Goal: Information Seeking & Learning: Learn about a topic

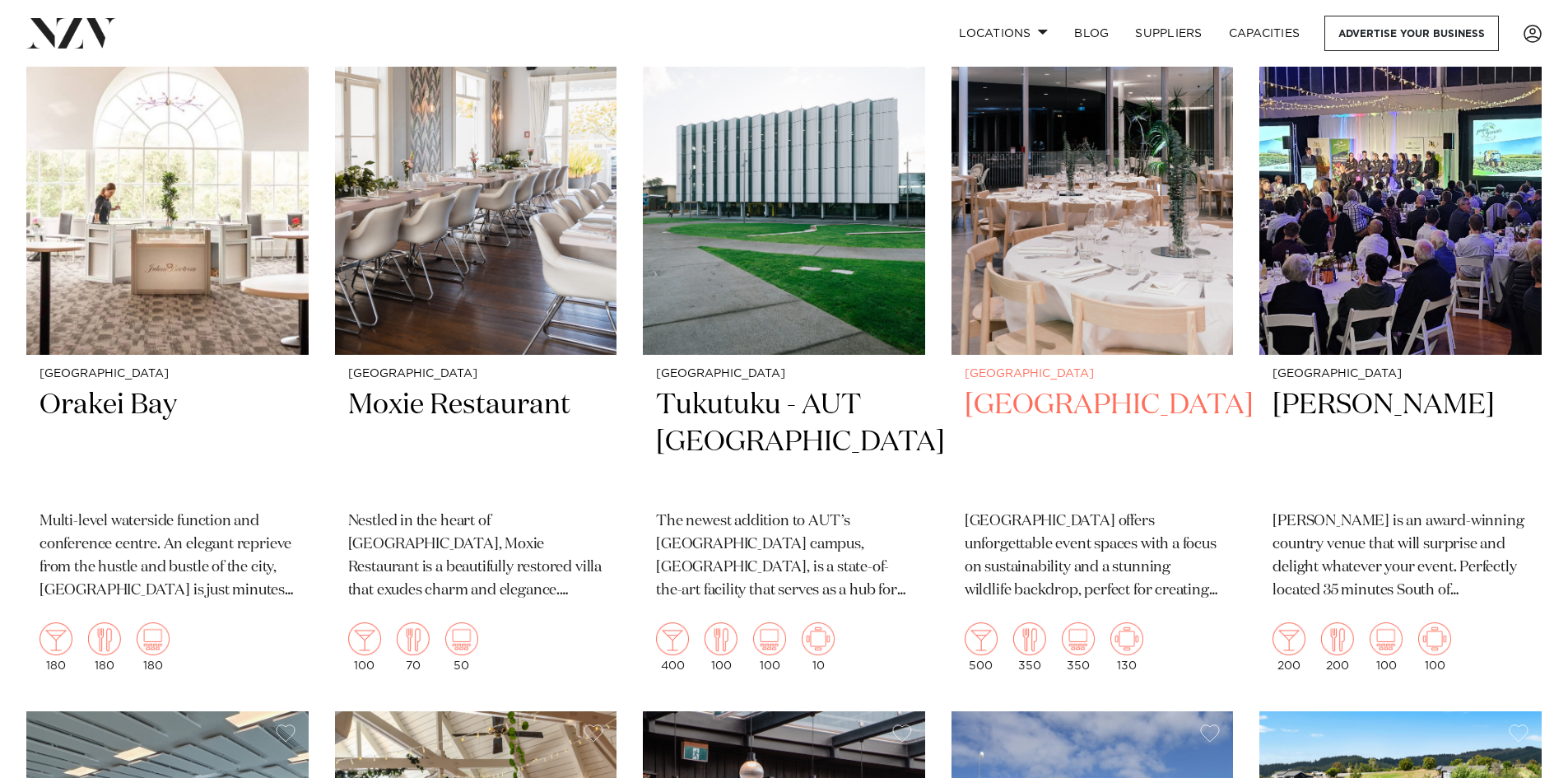
scroll to position [6754, 0]
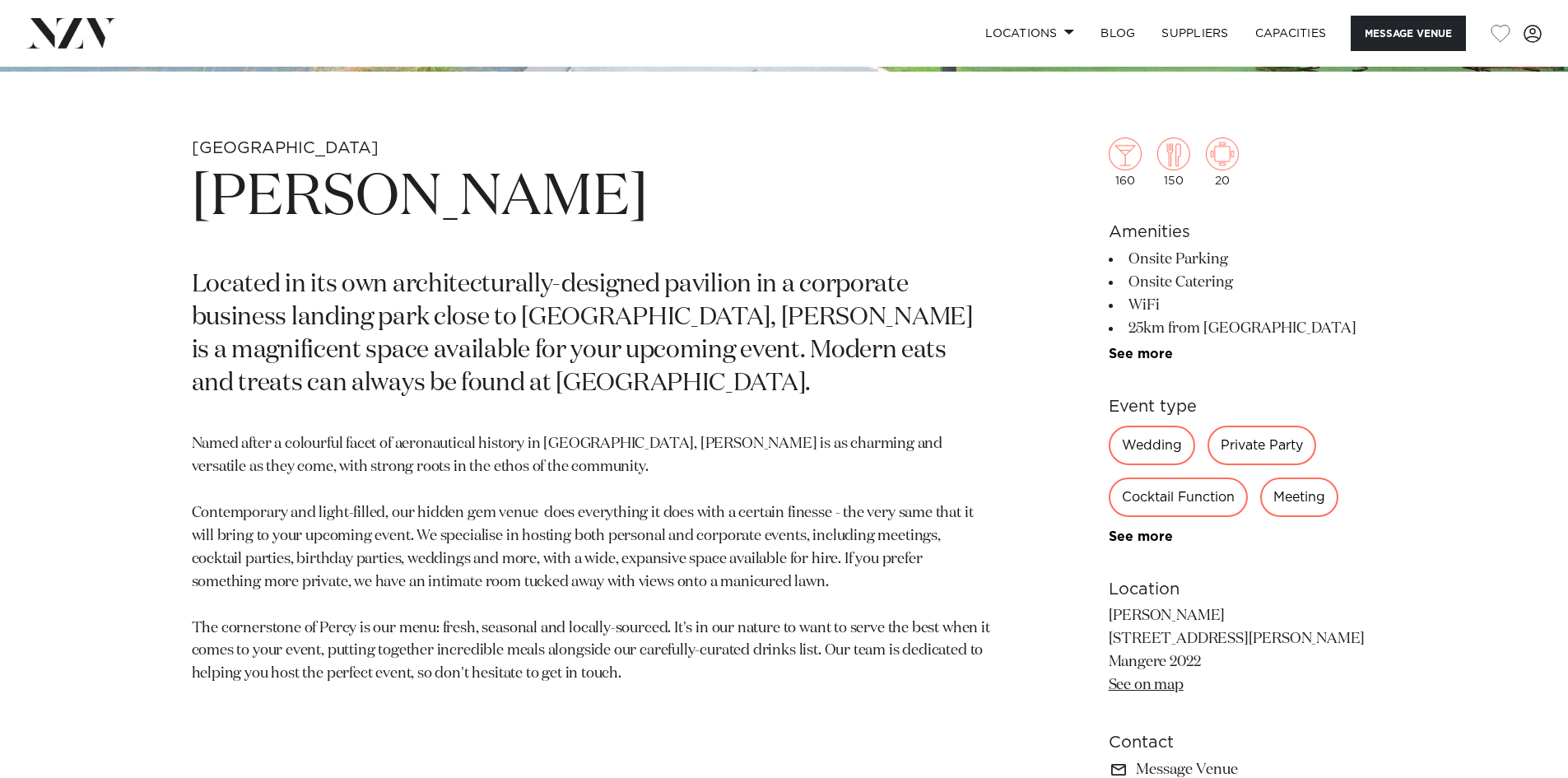
scroll to position [742, 0]
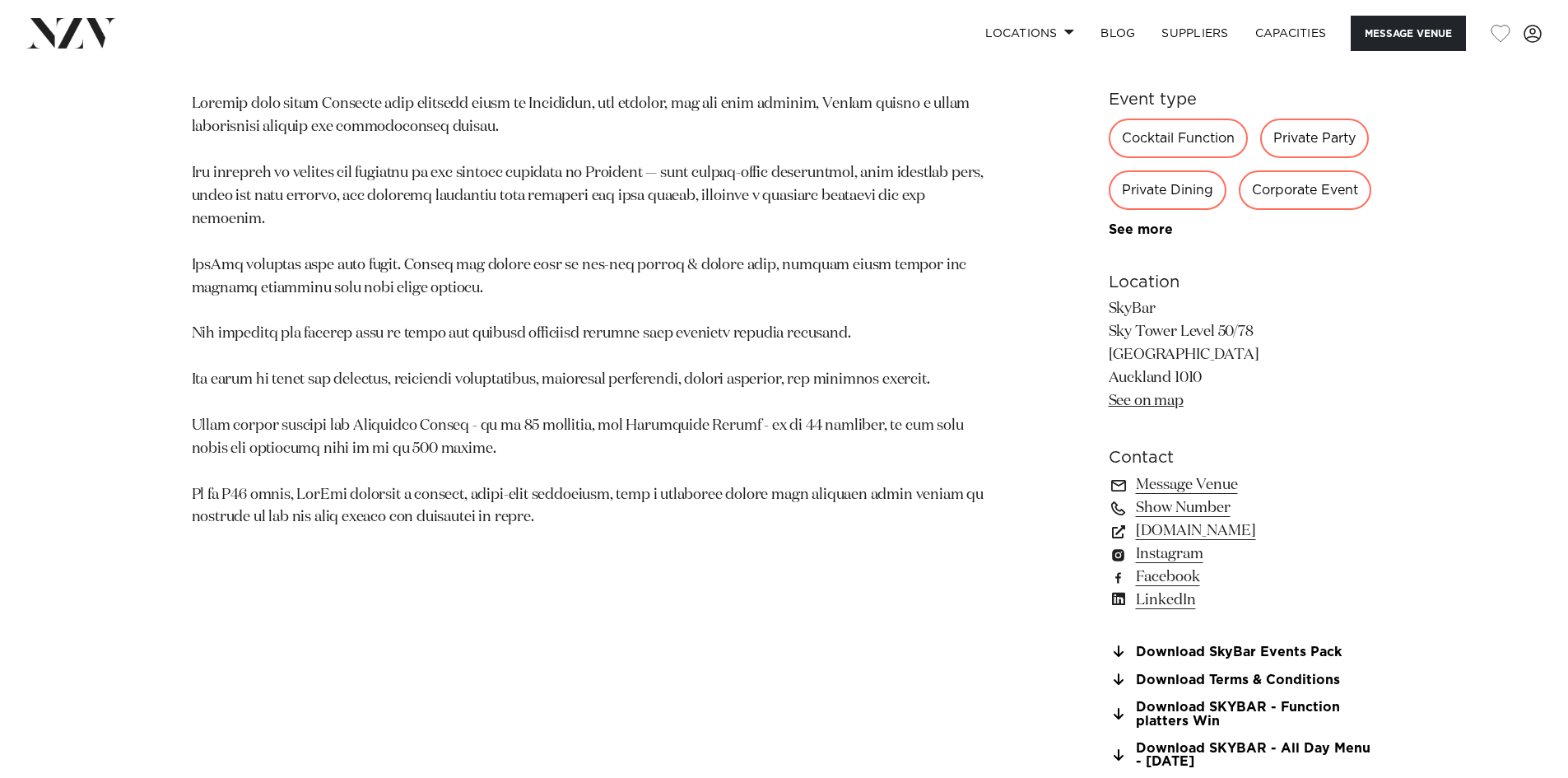
scroll to position [1153, 0]
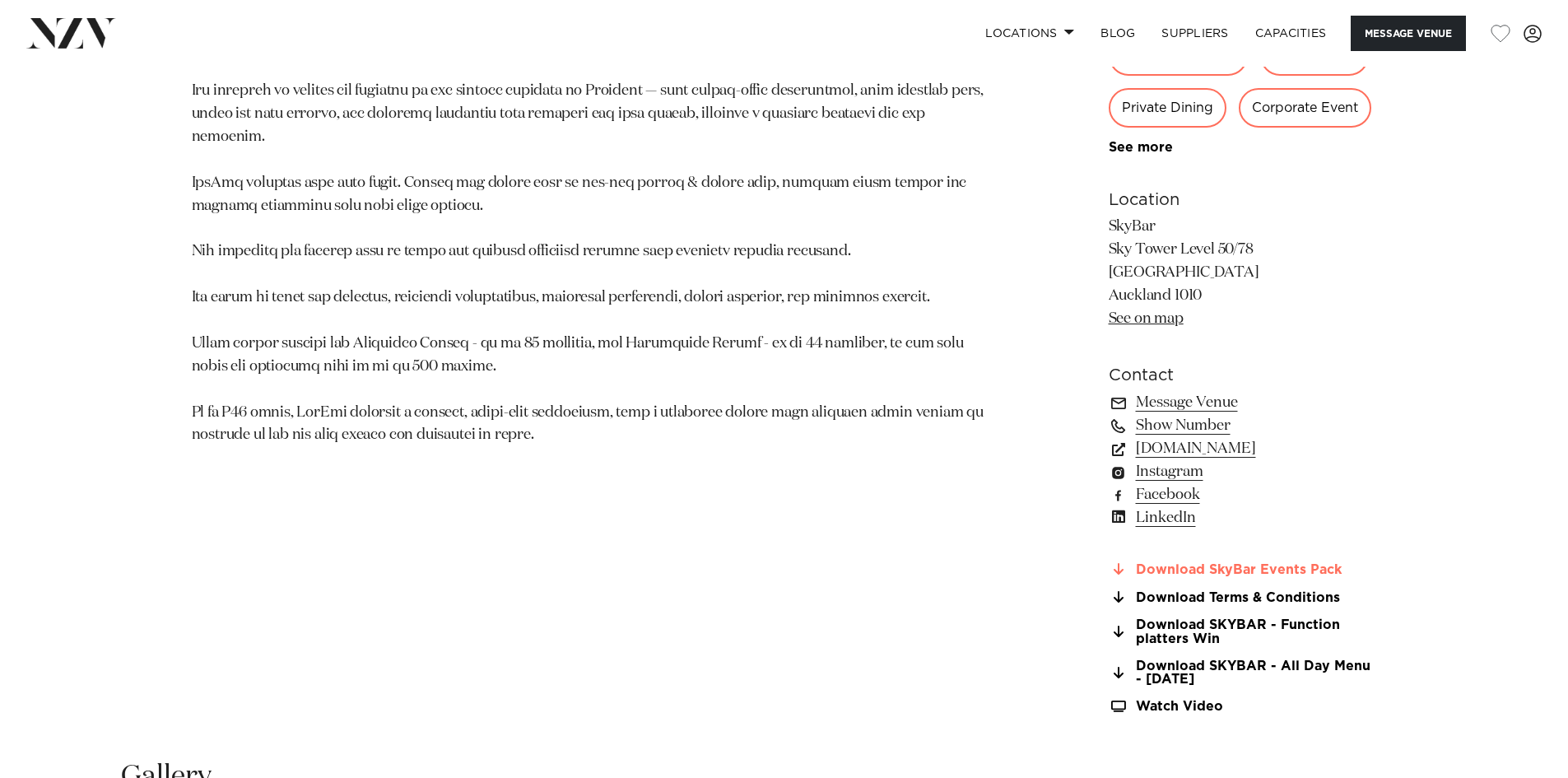
click at [1236, 563] on link "Download SkyBar Events Pack" at bounding box center [1242, 570] width 268 height 15
click at [1201, 437] on link "skycityauckland.co.nz" at bounding box center [1242, 448] width 268 height 23
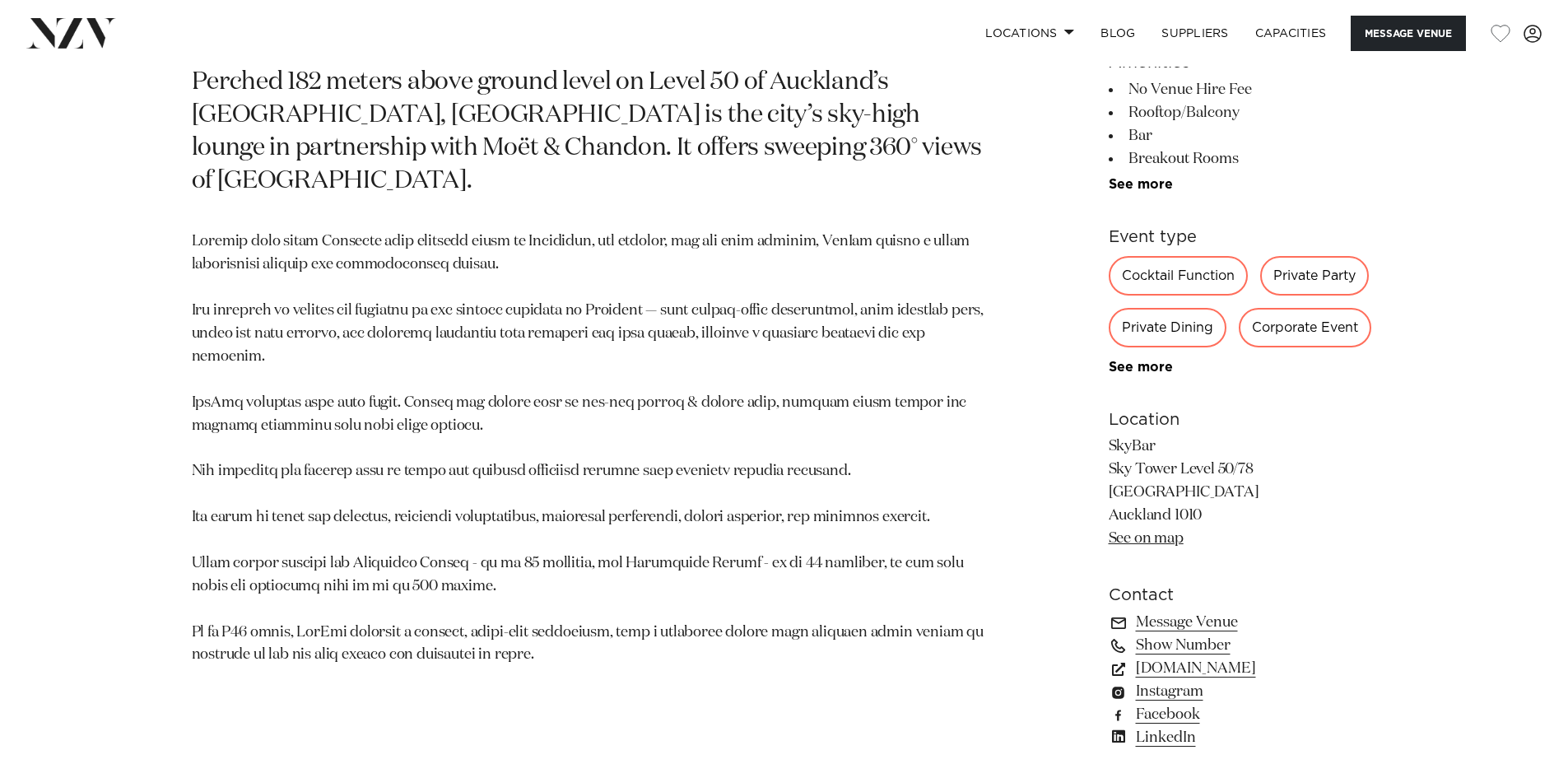
scroll to position [906, 0]
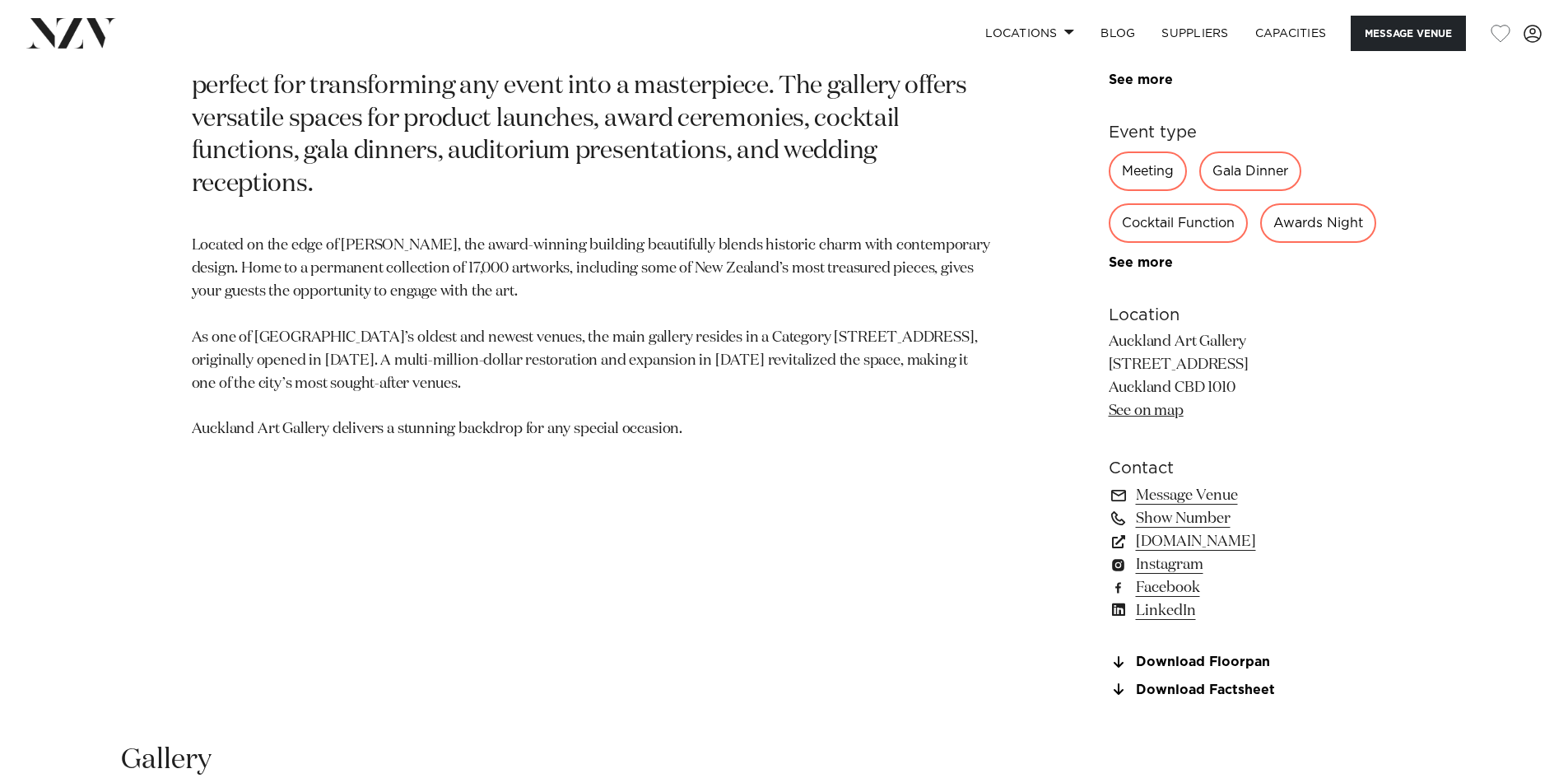
scroll to position [824, 0]
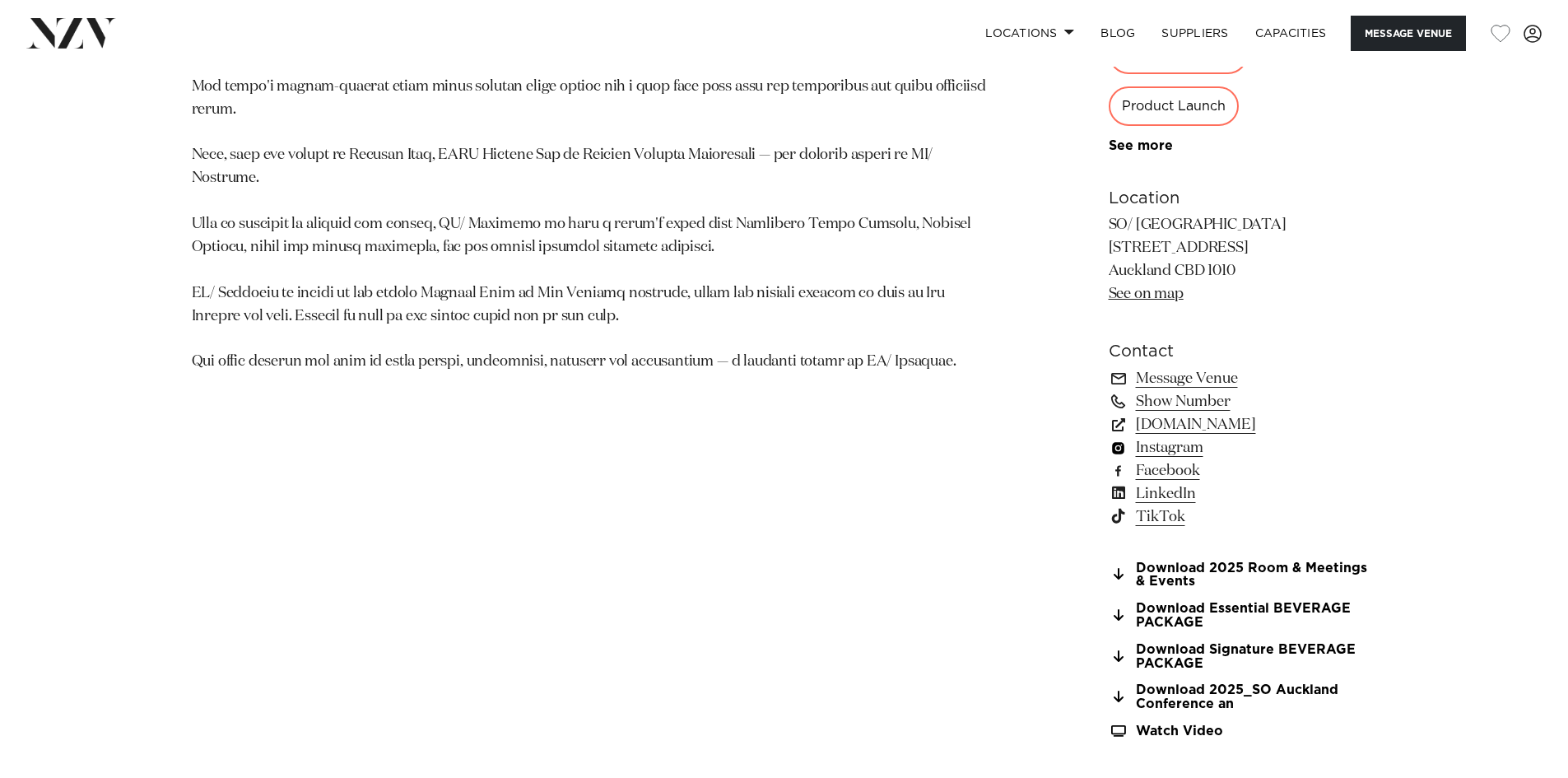
scroll to position [1236, 0]
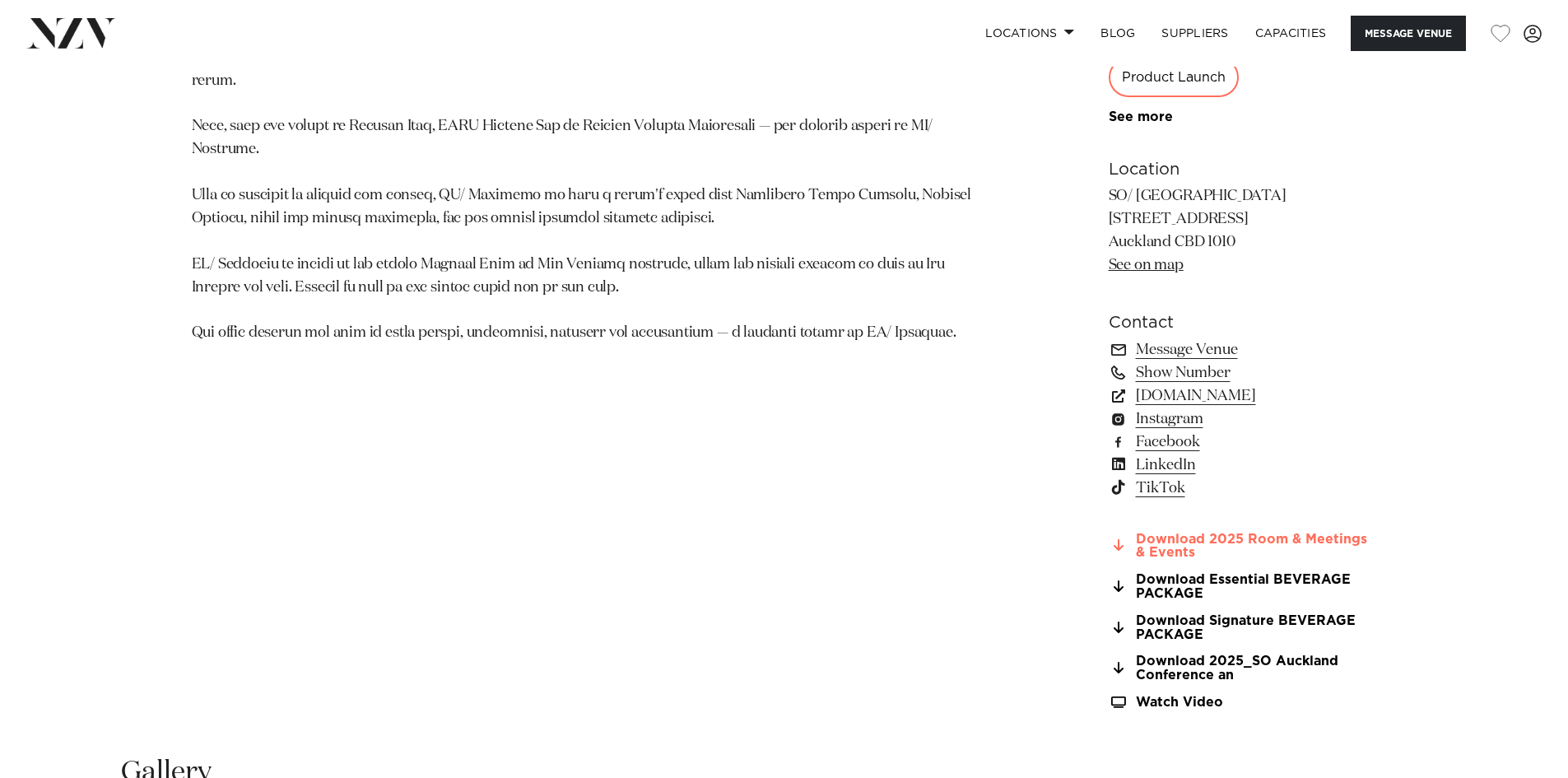
click at [1237, 542] on link "Download 2025 Room & Meetings & Events" at bounding box center [1242, 547] width 268 height 28
click at [1175, 348] on link "Message Venue" at bounding box center [1242, 350] width 268 height 23
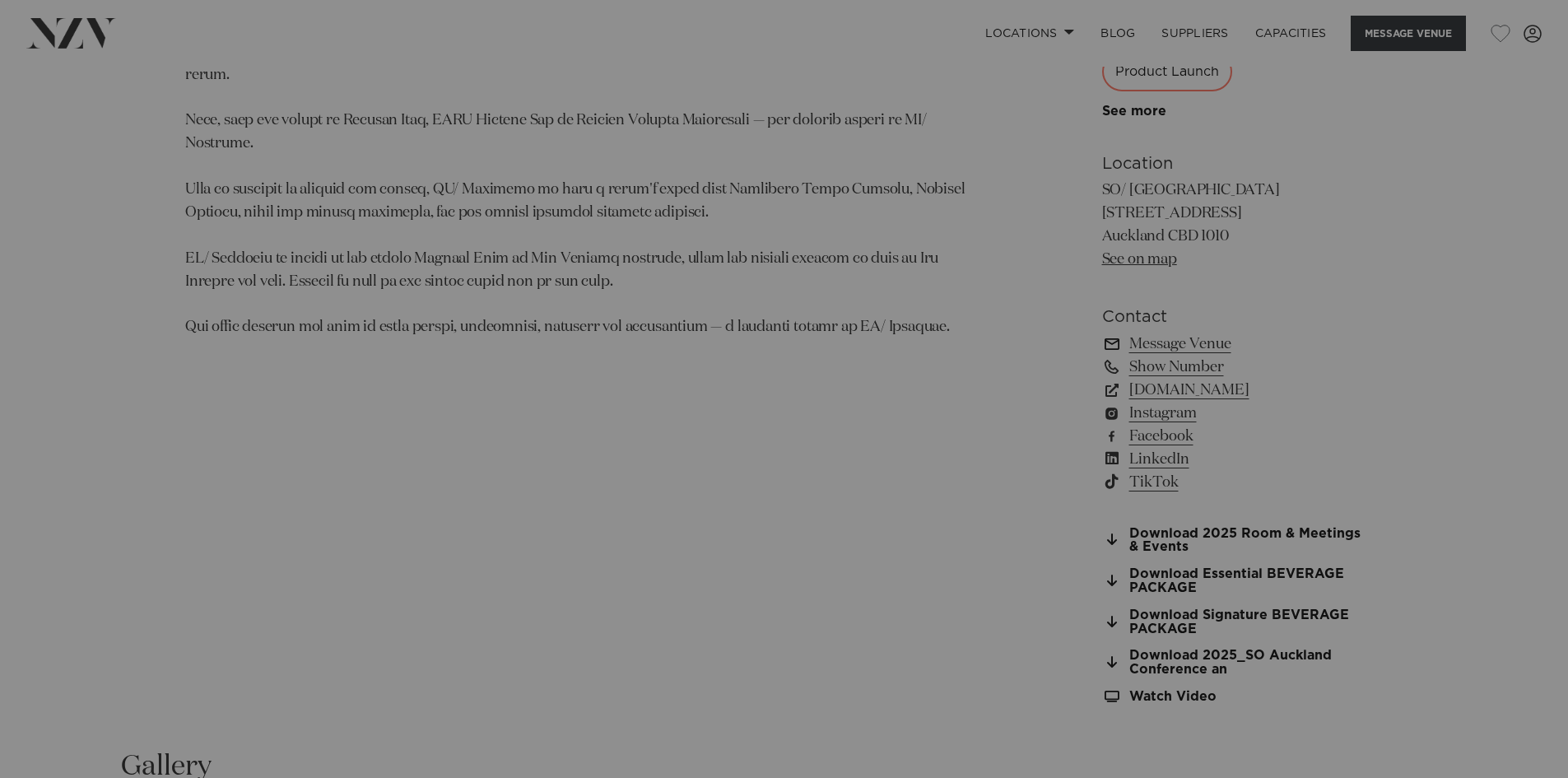
scroll to position [1242, 0]
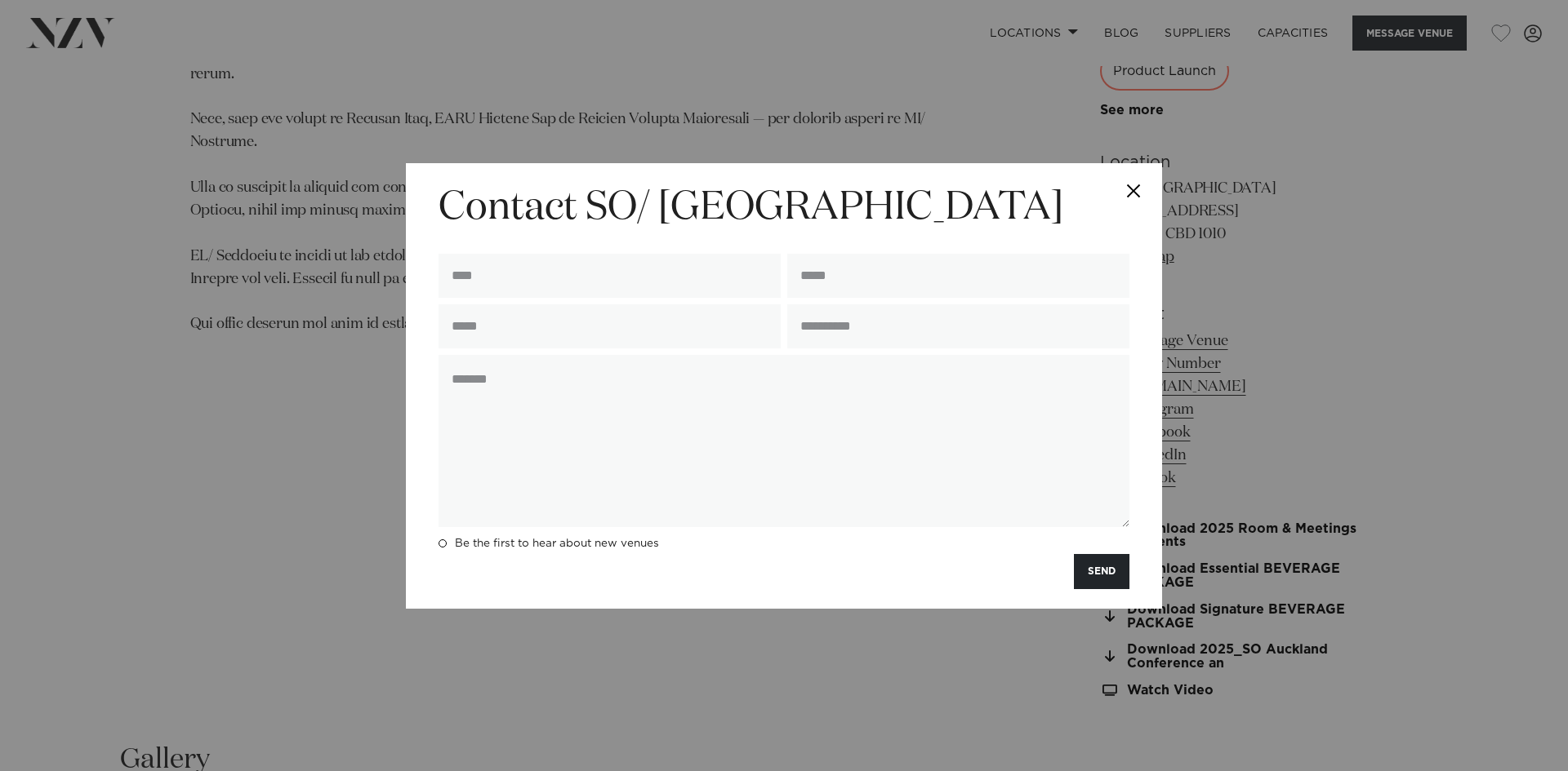
click at [1133, 186] on button "Close" at bounding box center [1134, 192] width 57 height 57
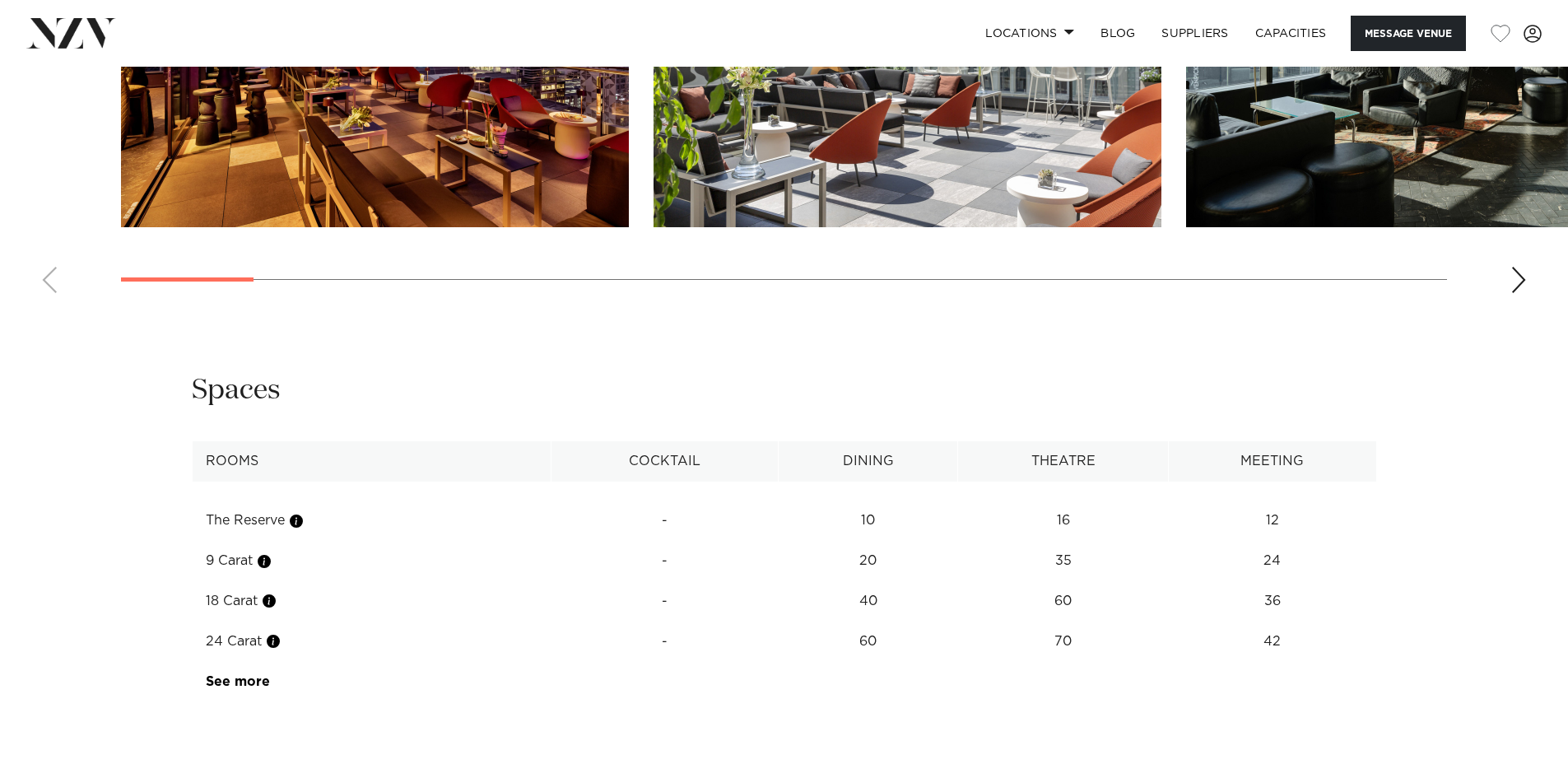
scroll to position [2312, 0]
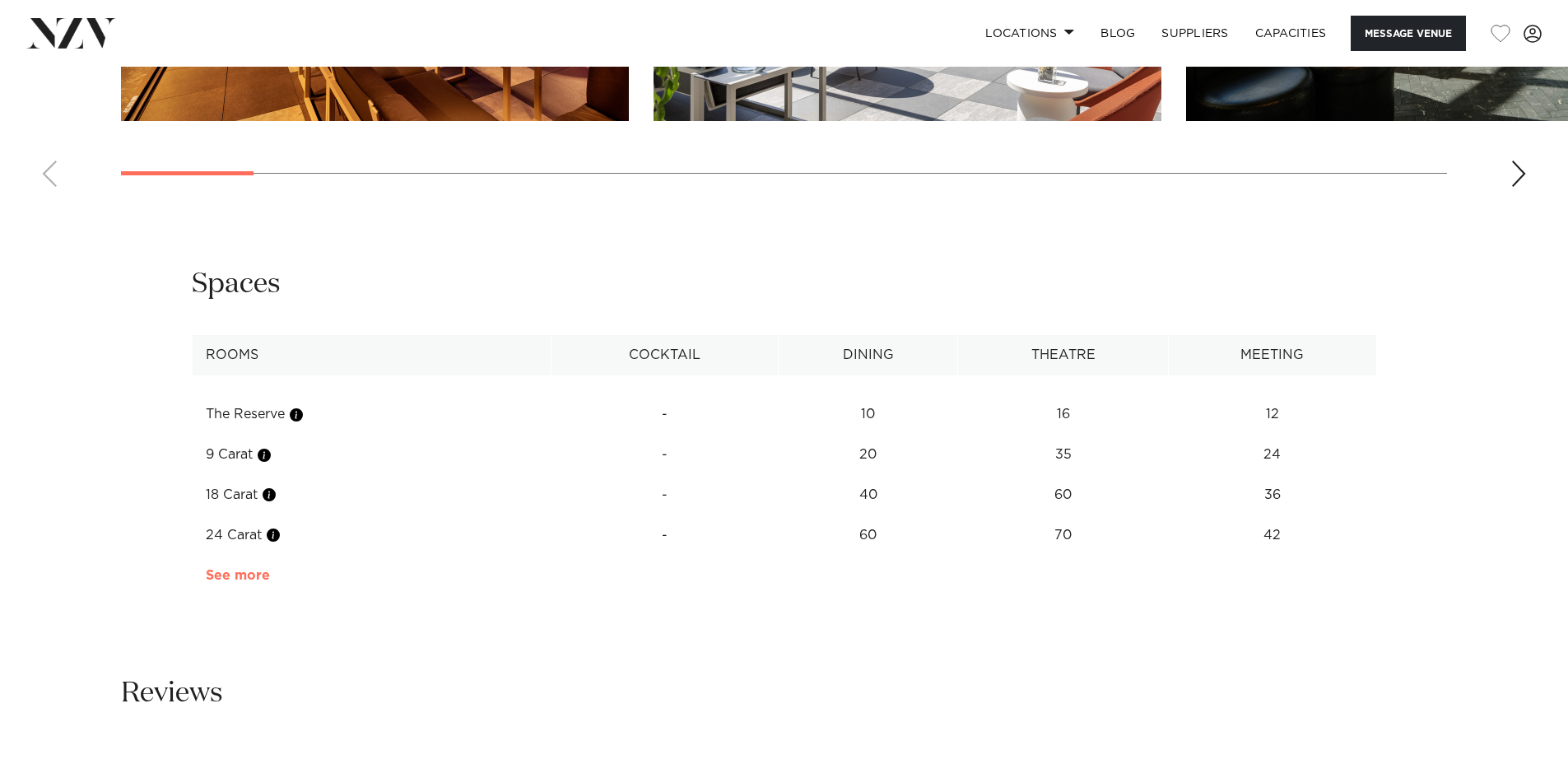
click at [232, 576] on link "See more" at bounding box center [270, 575] width 129 height 13
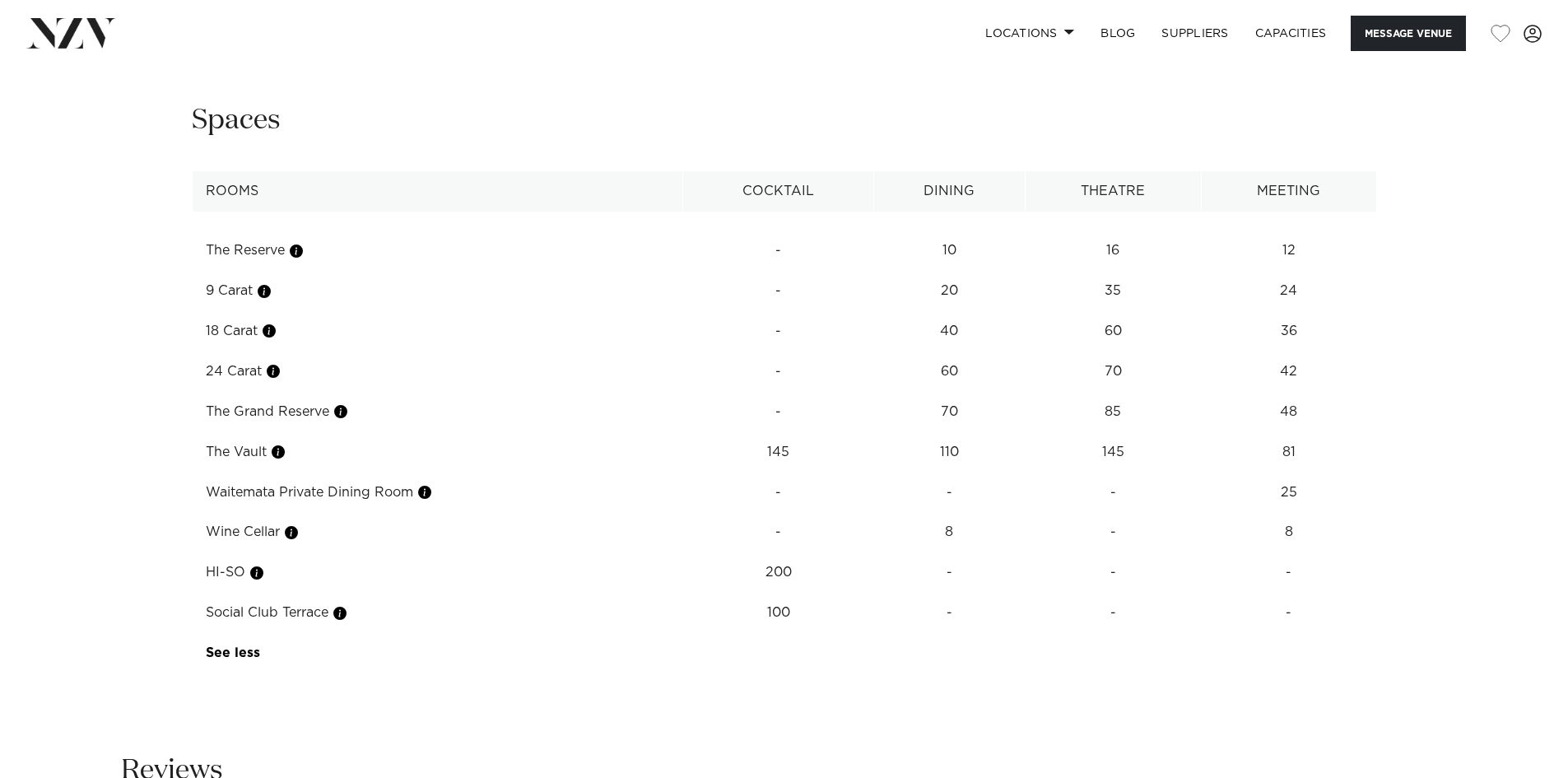
scroll to position [2476, 0]
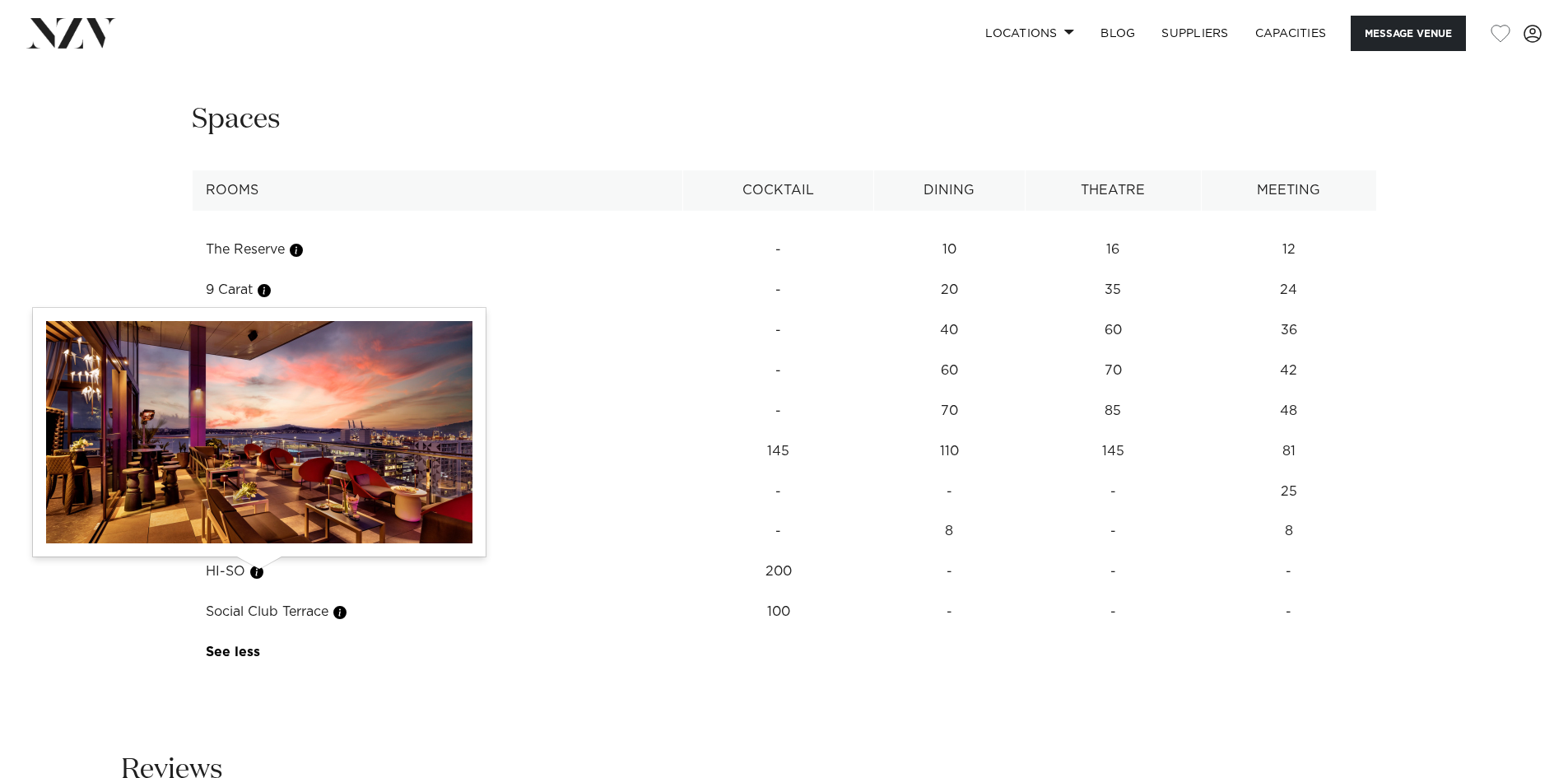
click at [263, 574] on button "button" at bounding box center [256, 572] width 17 height 17
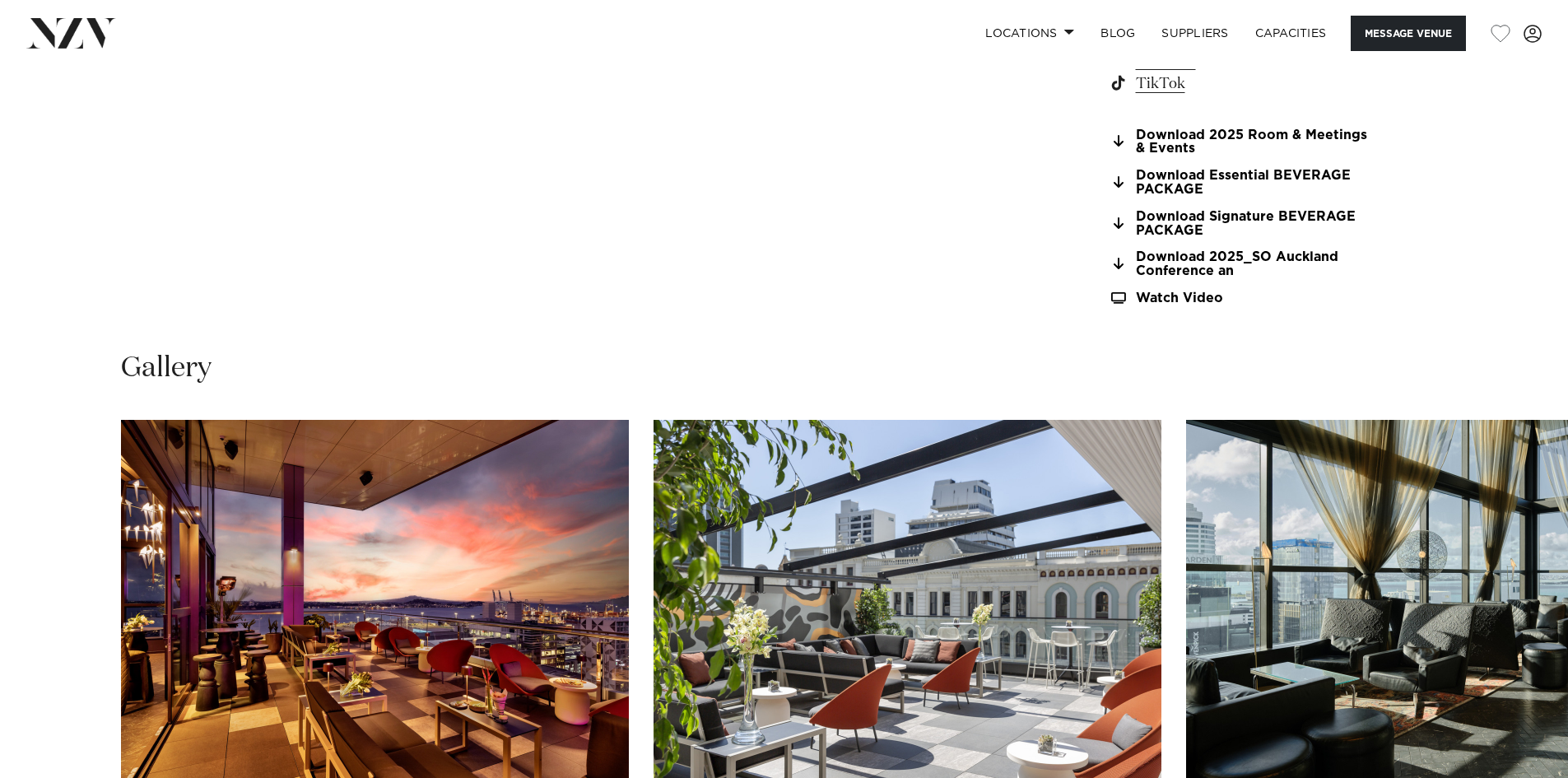
scroll to position [1159, 0]
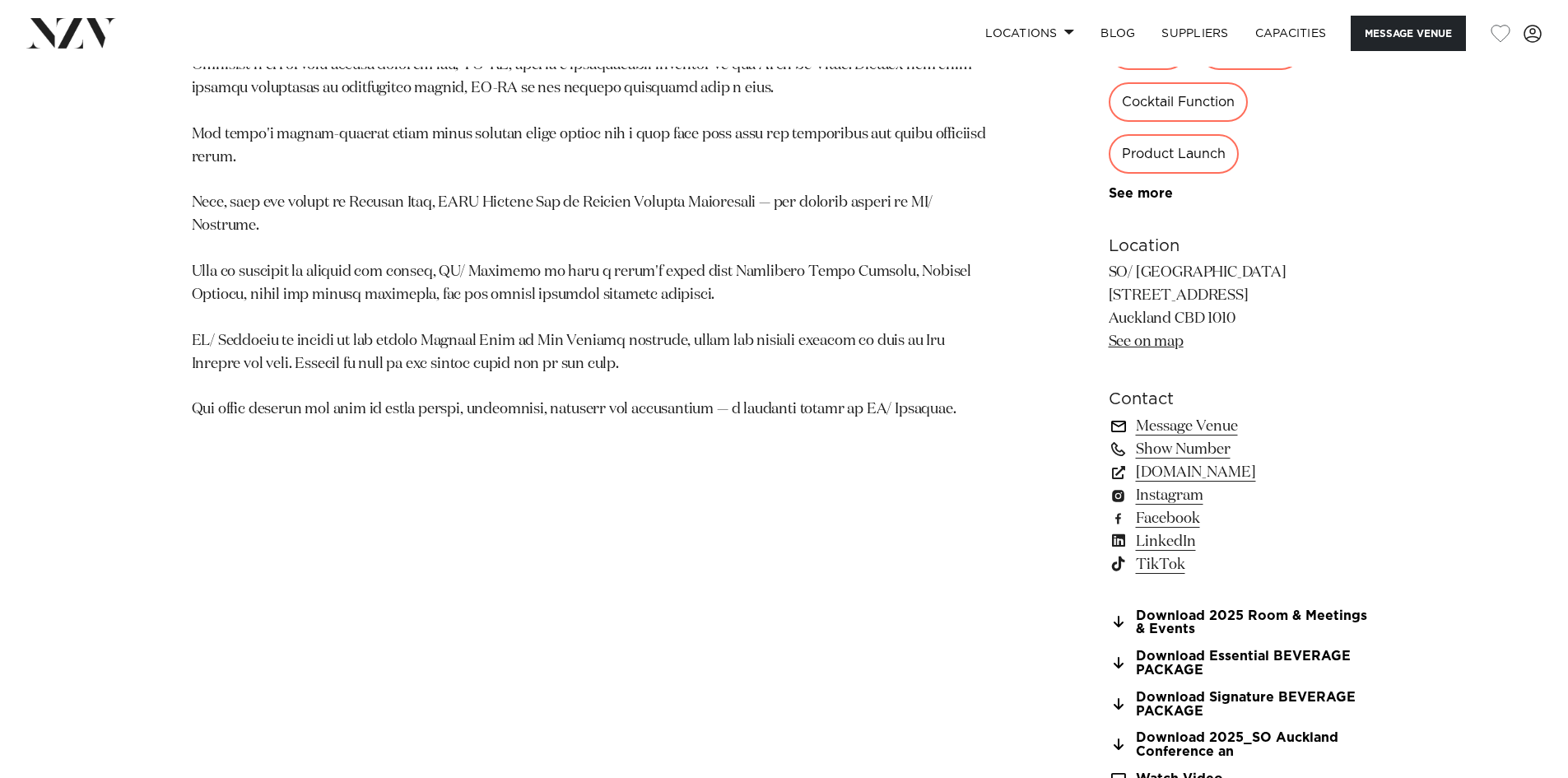
click at [1200, 420] on link "Message Venue" at bounding box center [1242, 426] width 268 height 23
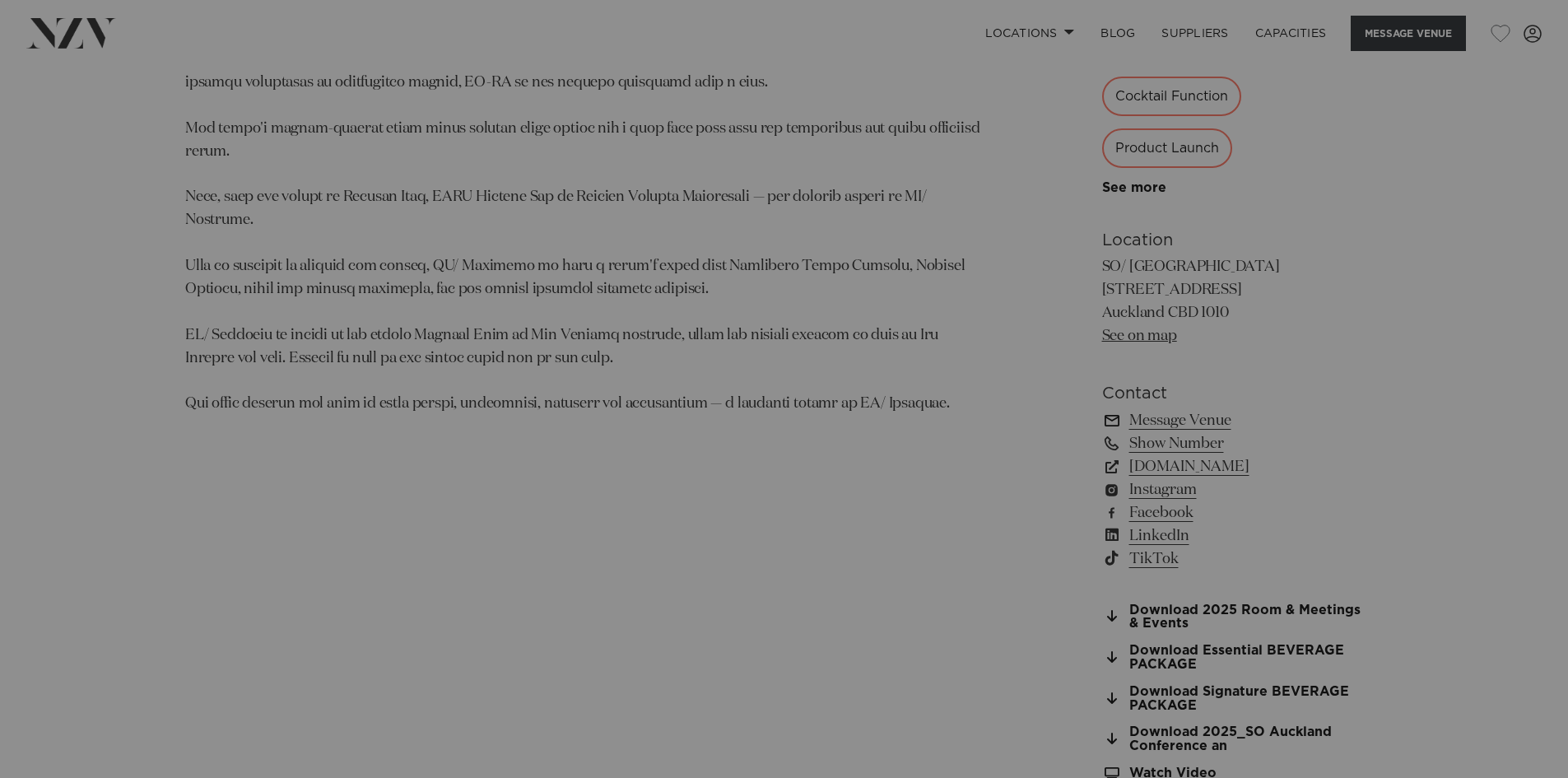
scroll to position [1165, 0]
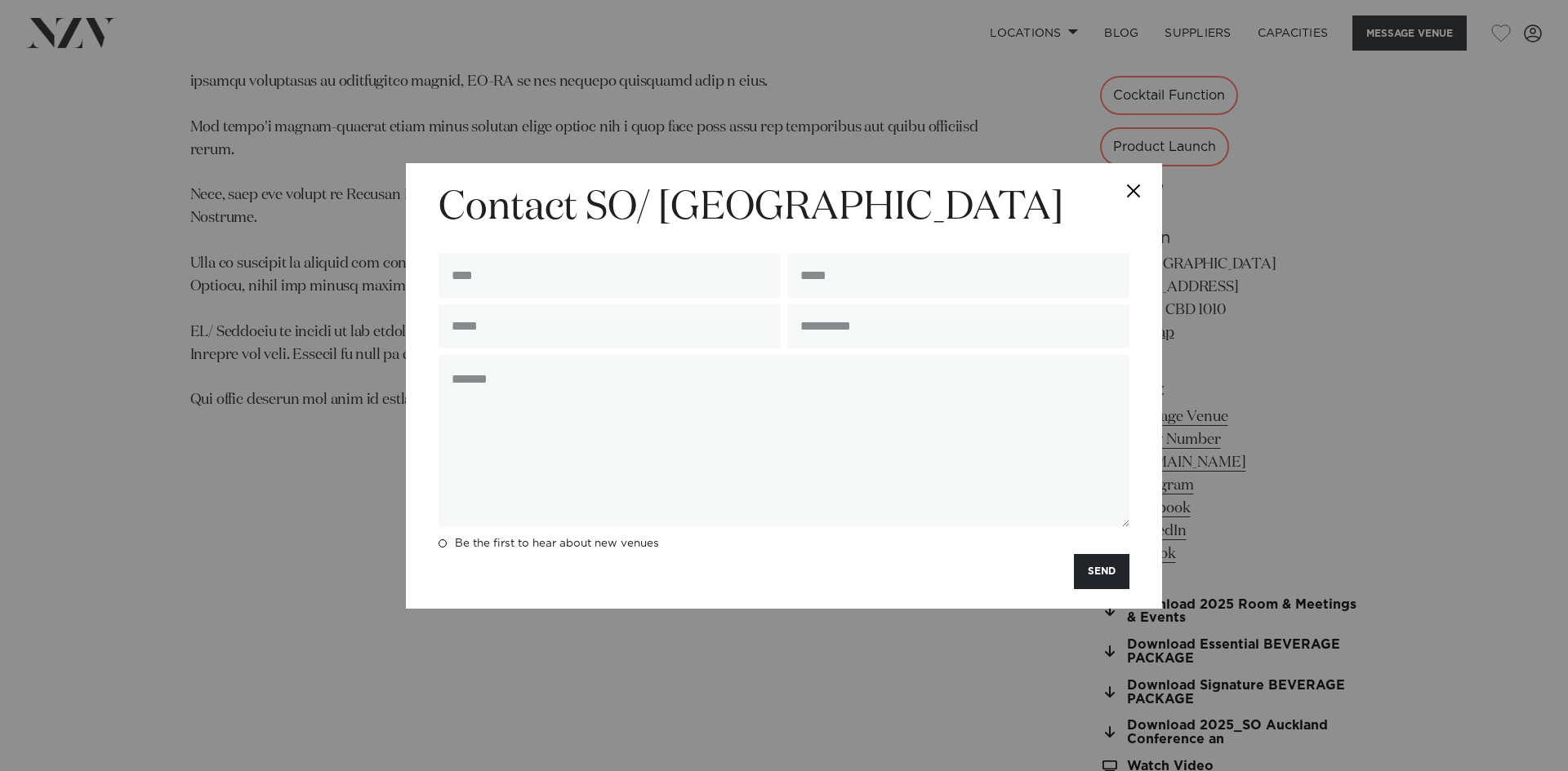
click at [1127, 187] on button "Close" at bounding box center [1134, 192] width 57 height 57
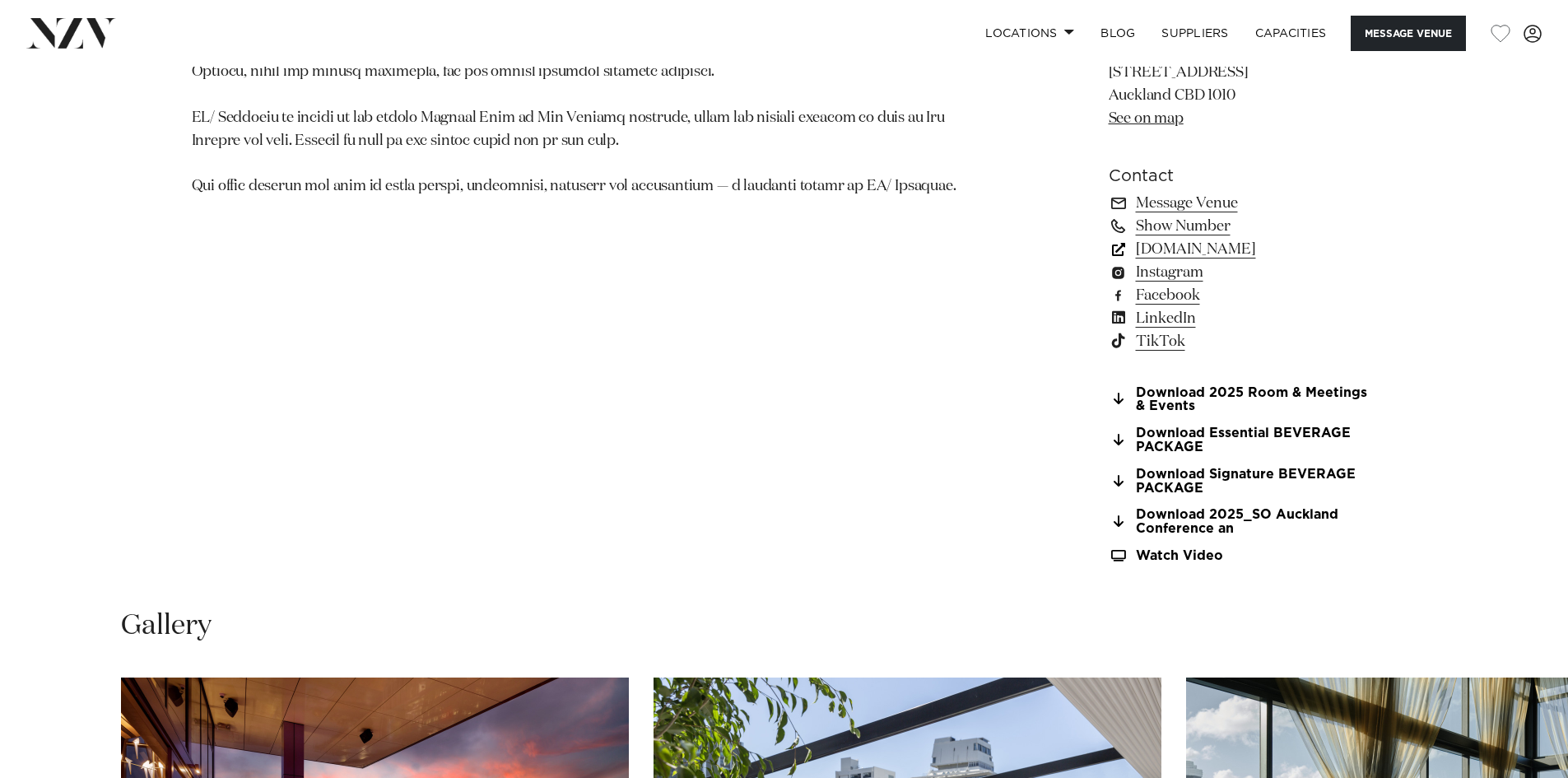
scroll to position [1412, 0]
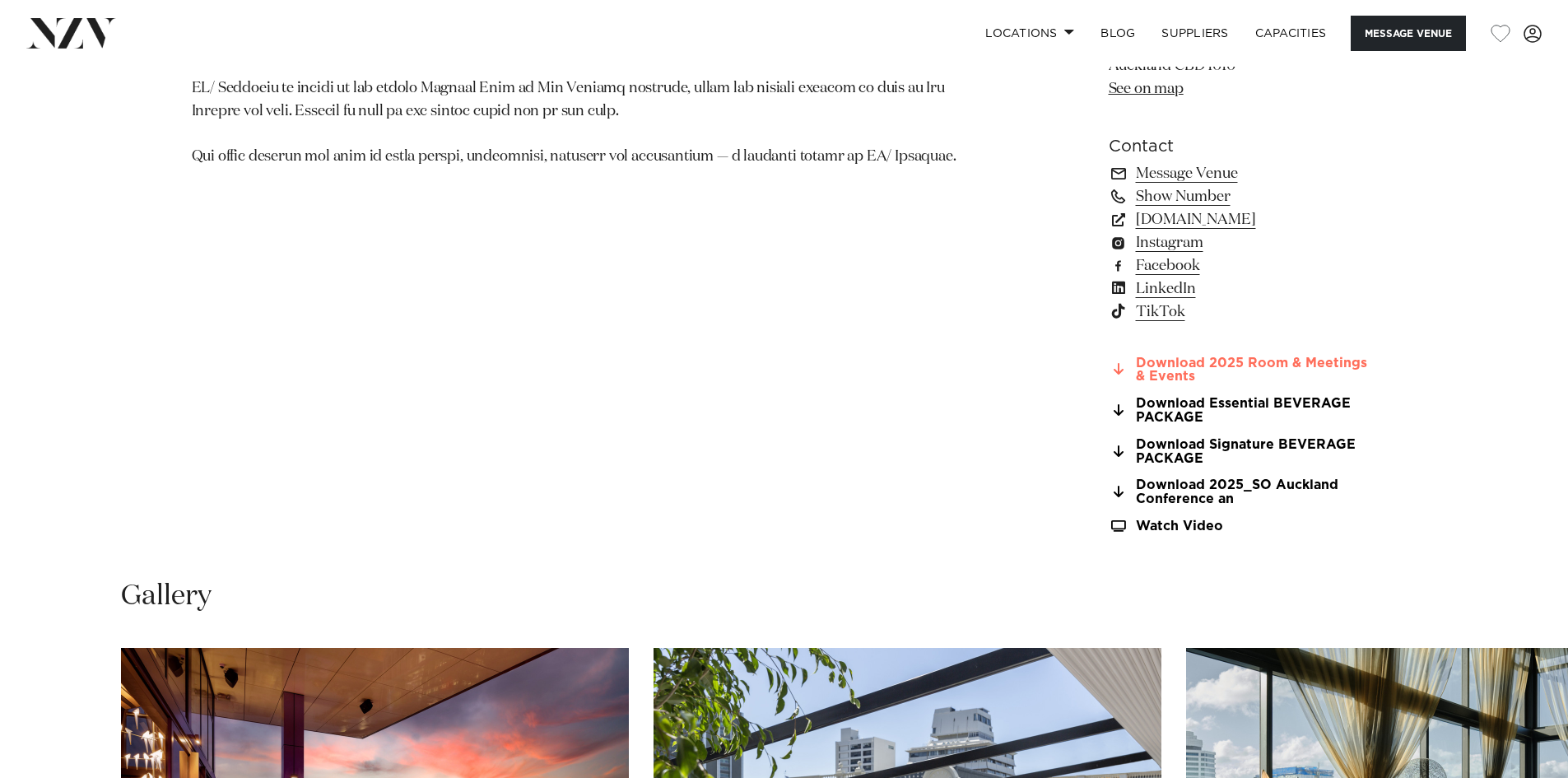
click at [1162, 359] on link "Download 2025 Room & Meetings & Events" at bounding box center [1242, 370] width 268 height 28
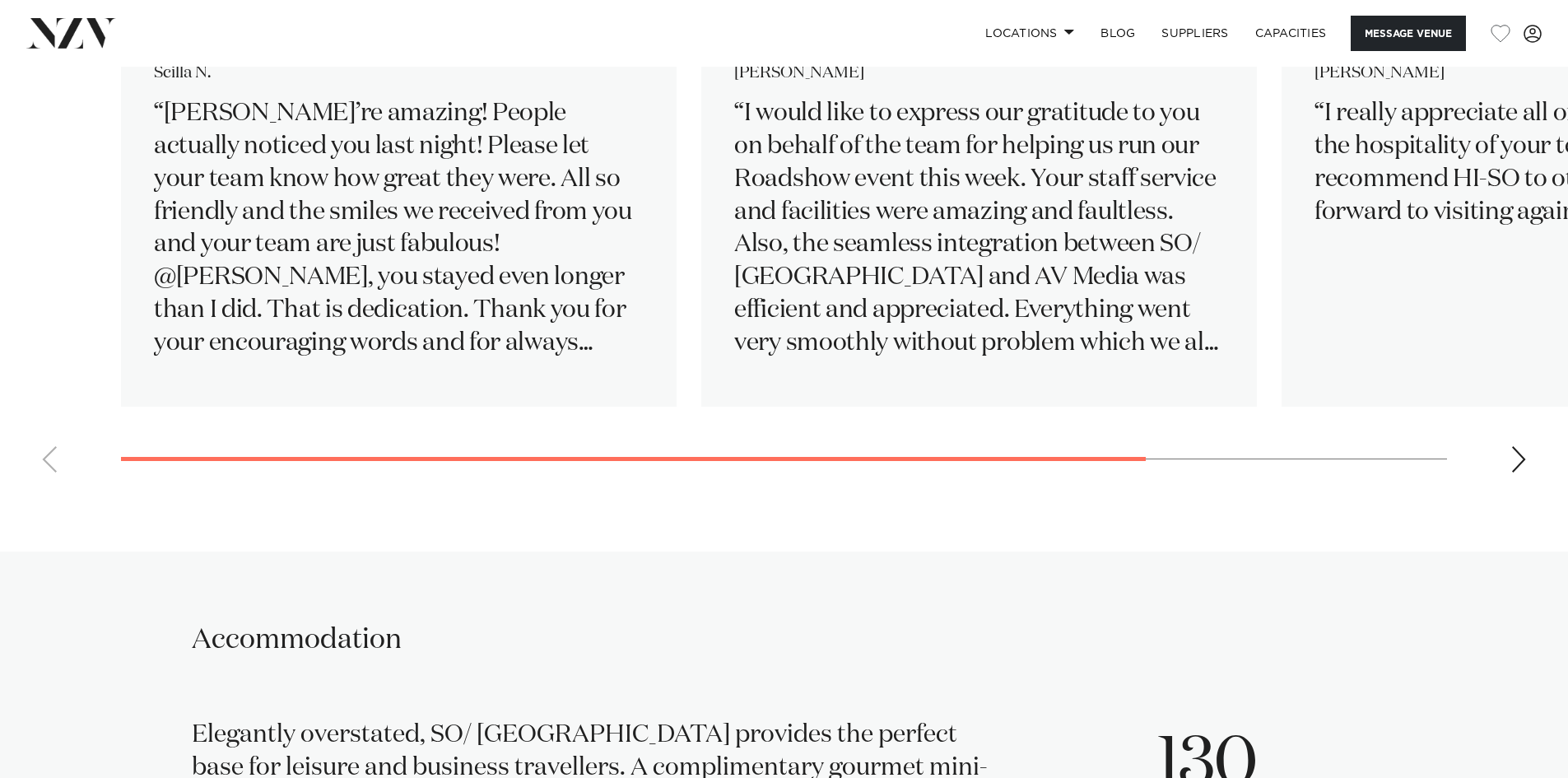
scroll to position [3316, 0]
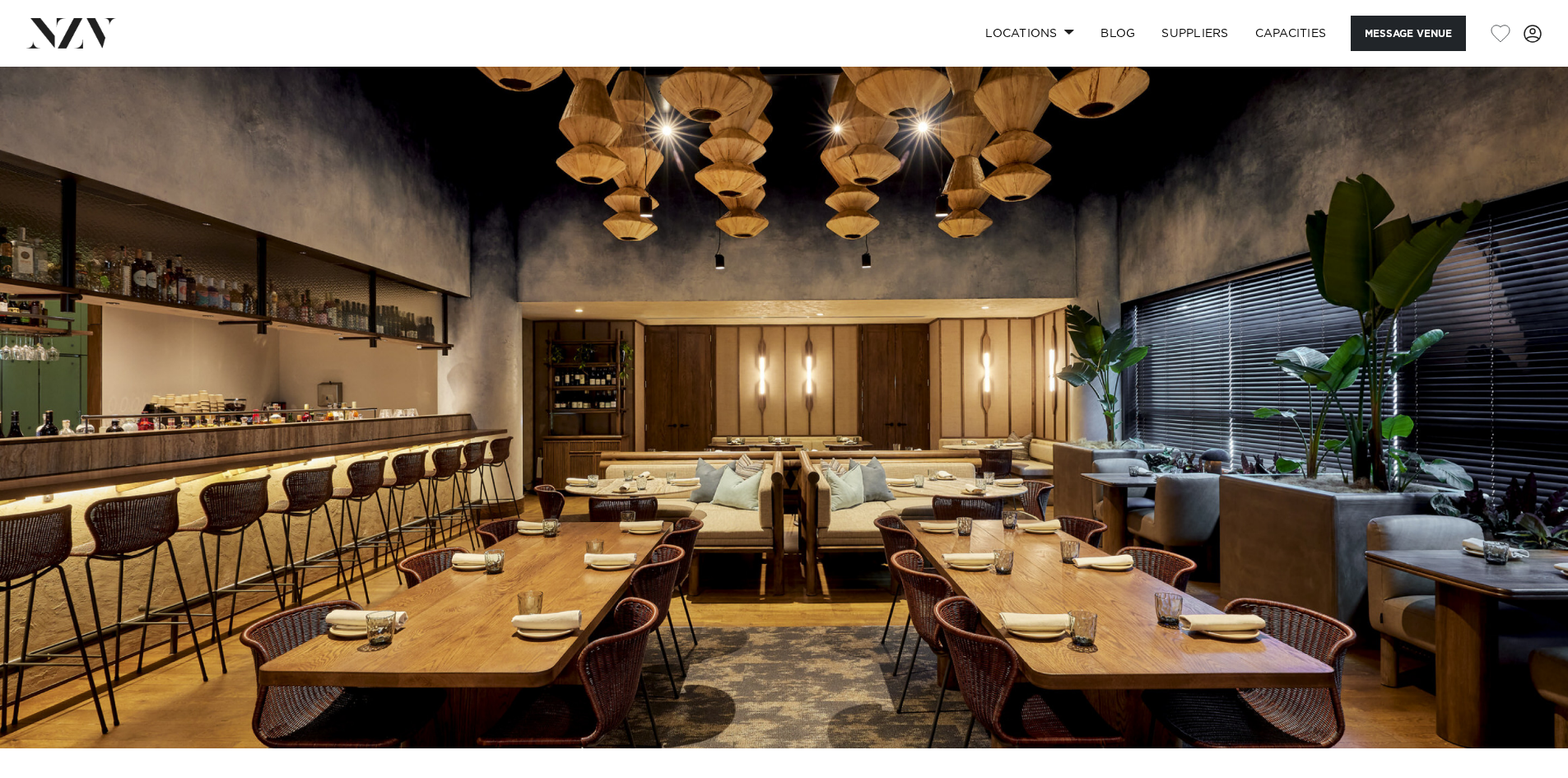
scroll to position [83, 0]
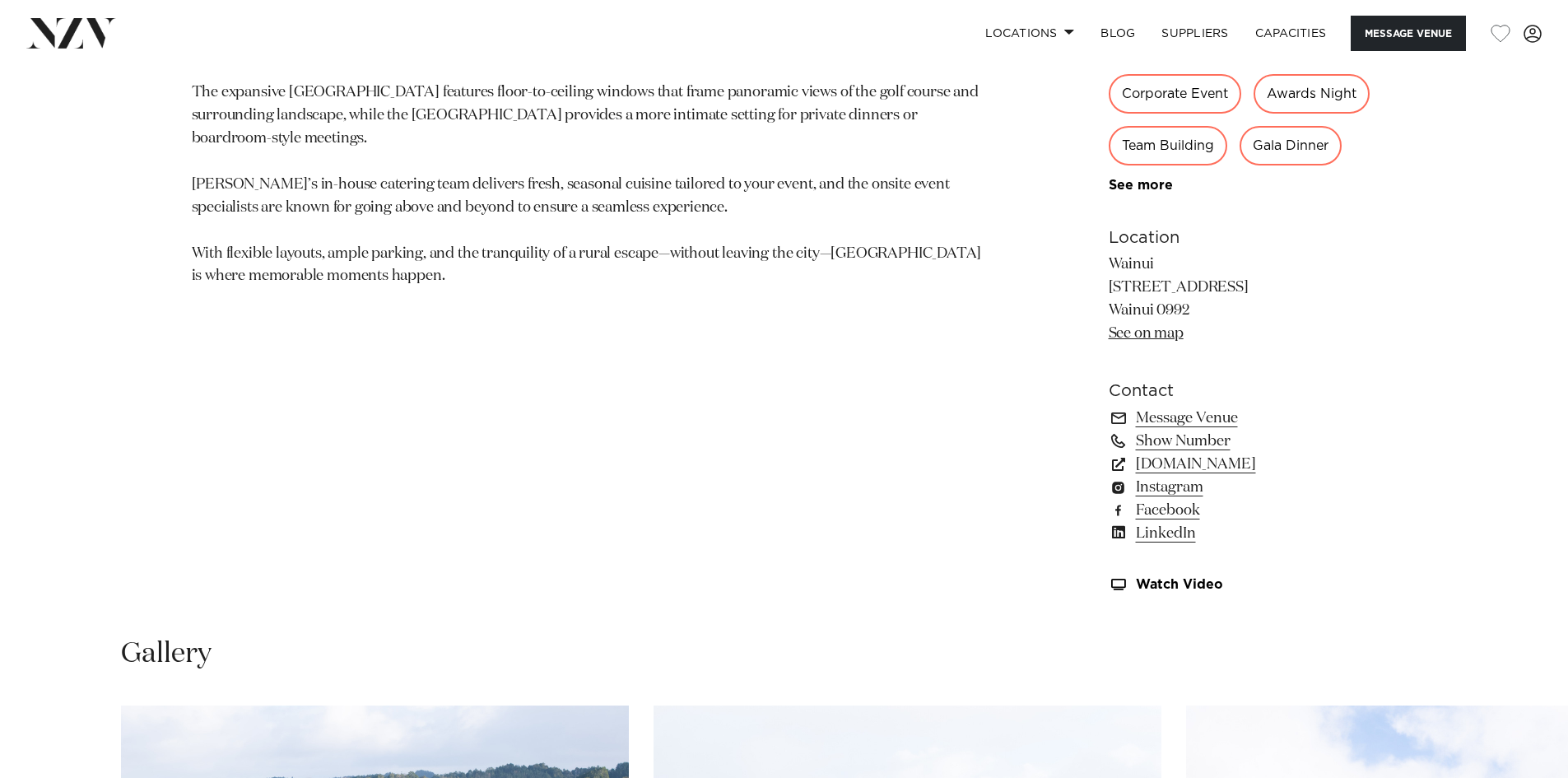
scroll to position [1153, 0]
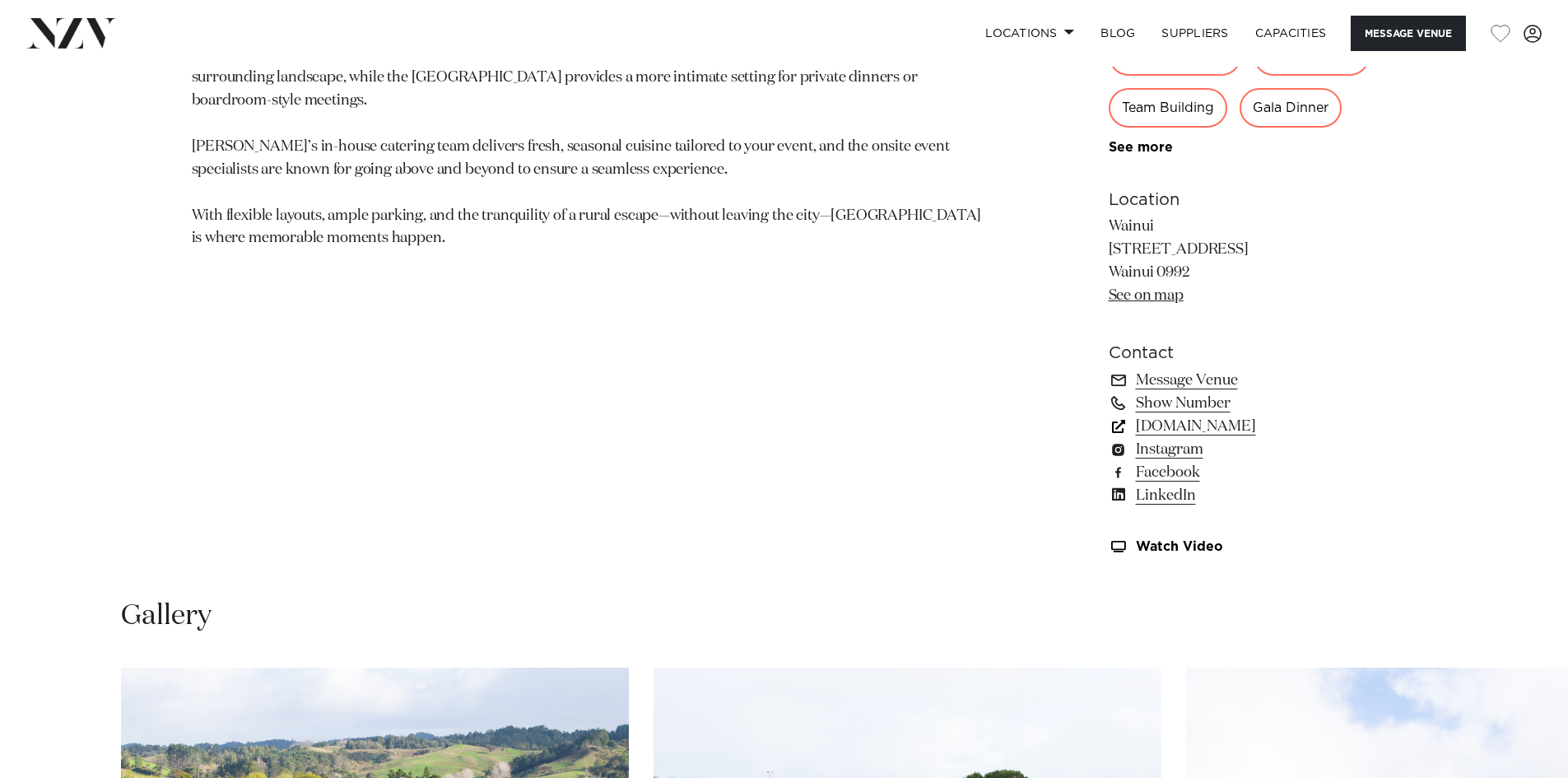
click at [1140, 425] on link "wainui.online" at bounding box center [1242, 426] width 268 height 23
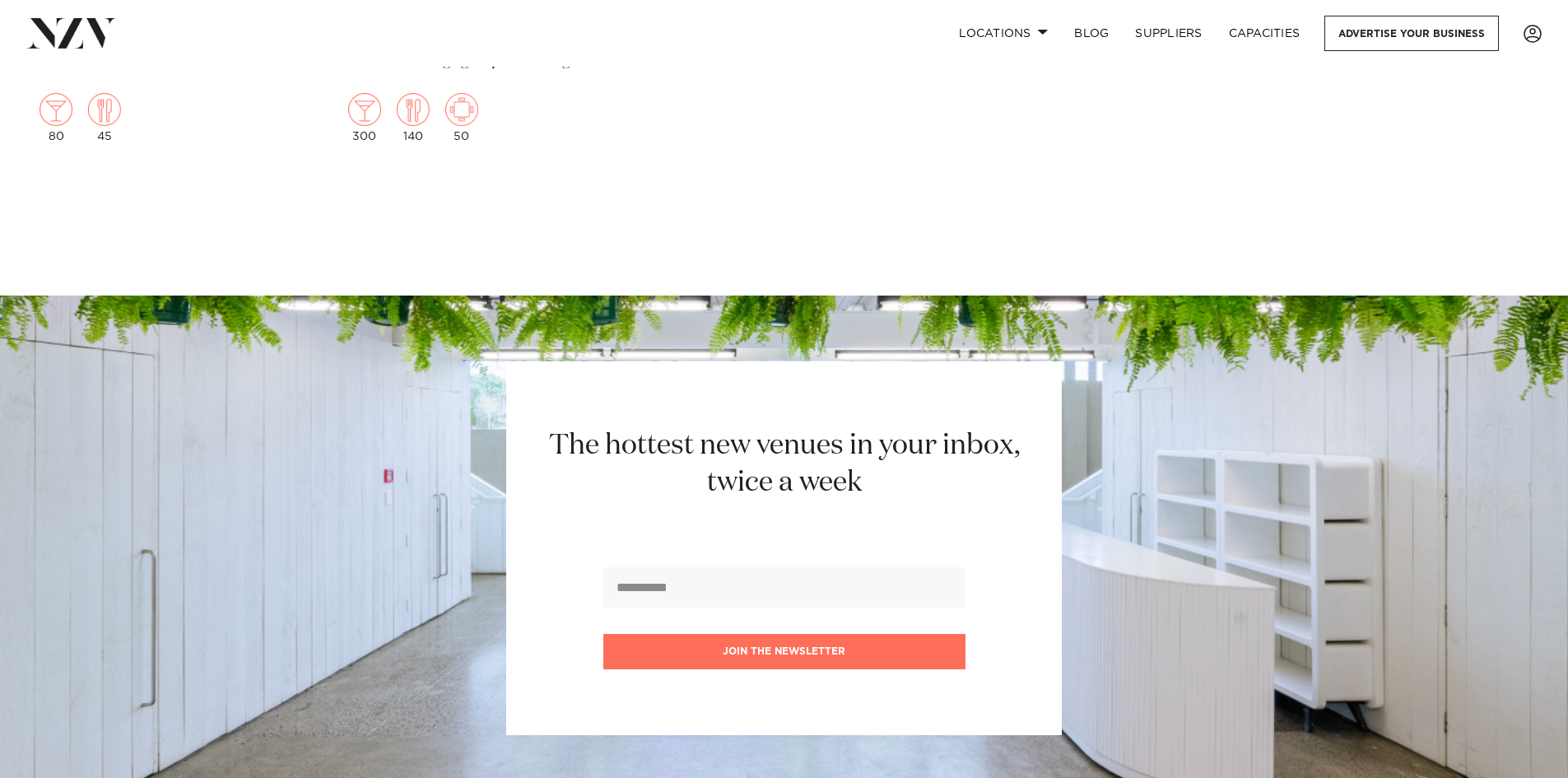
scroll to position [1071, 0]
